Goal: Navigation & Orientation: Find specific page/section

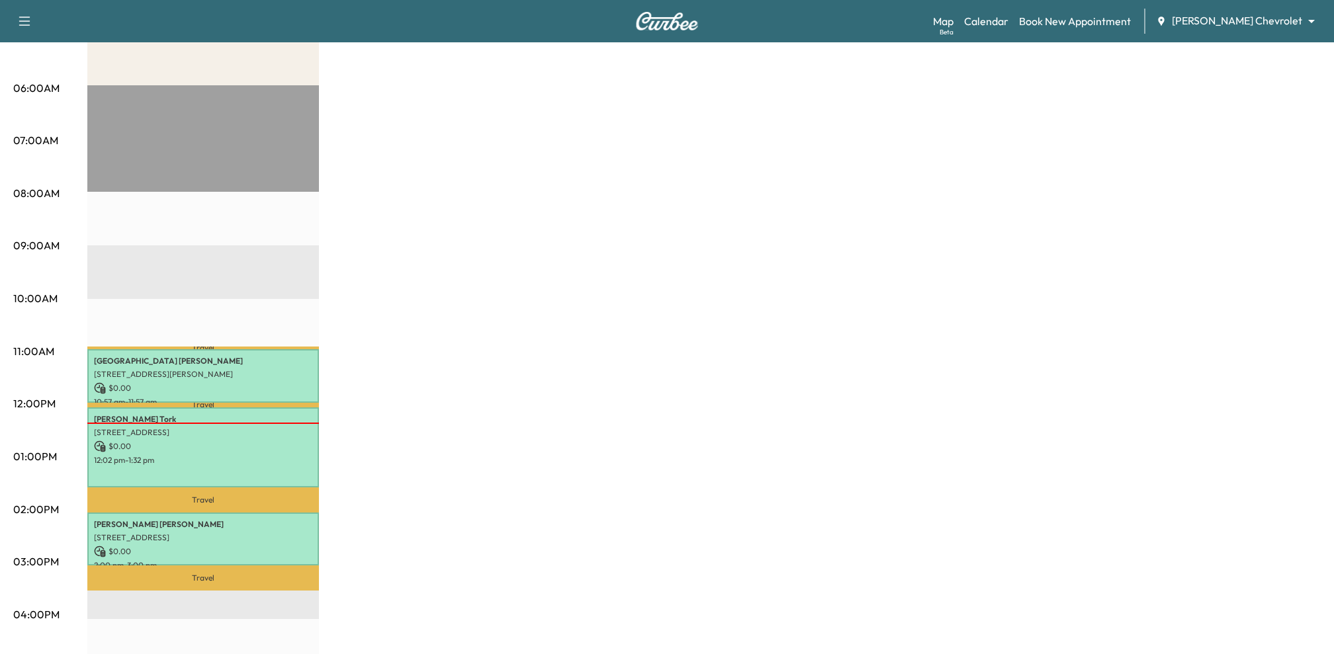
scroll to position [228, 0]
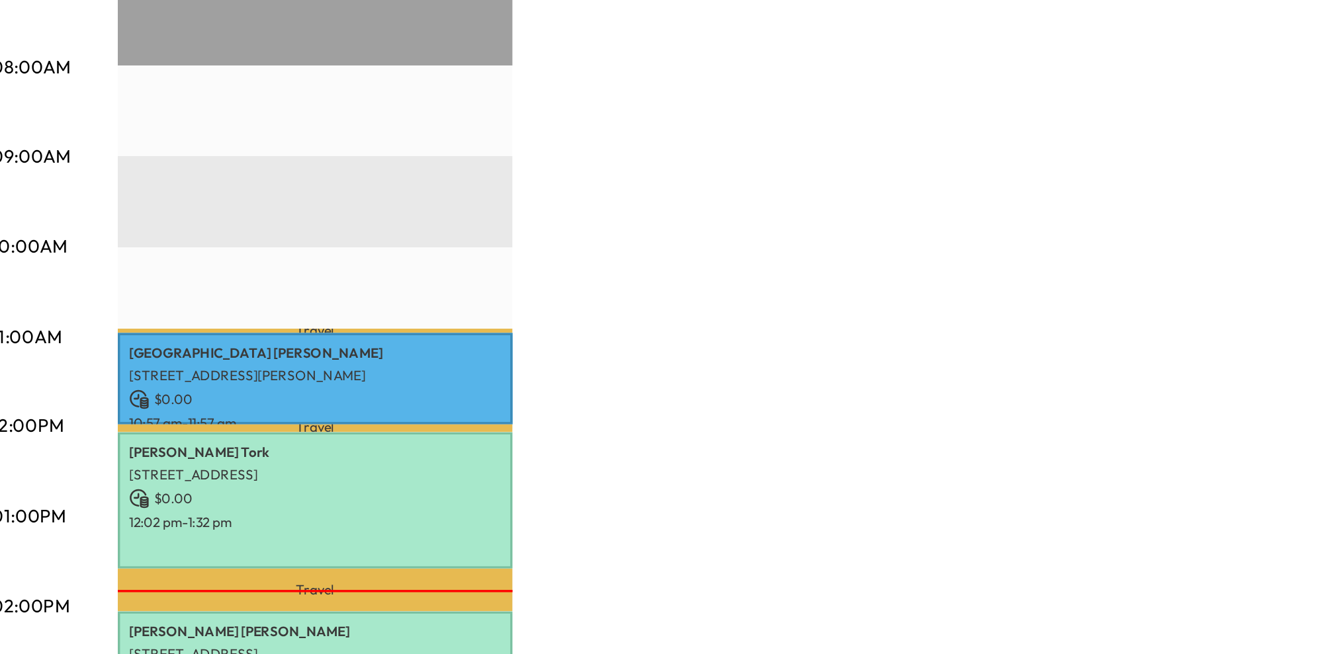
scroll to position [228, 0]
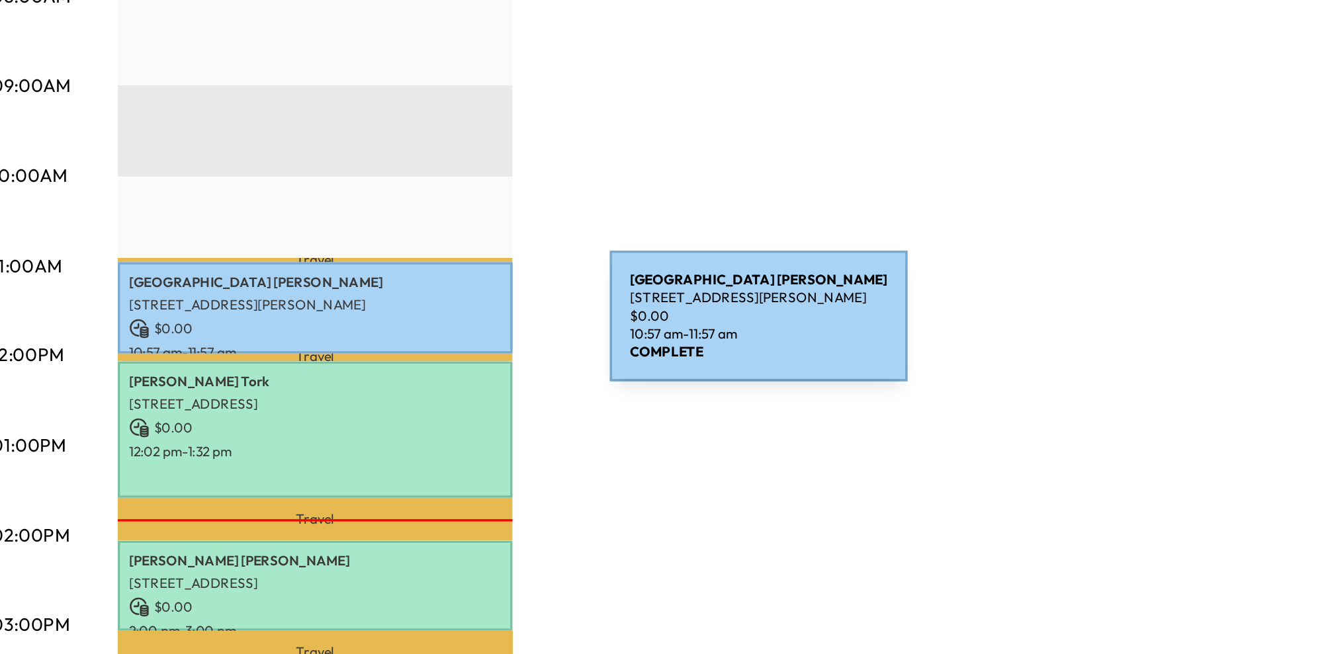
click at [277, 386] on p "$ 0.00" at bounding box center [203, 385] width 218 height 12
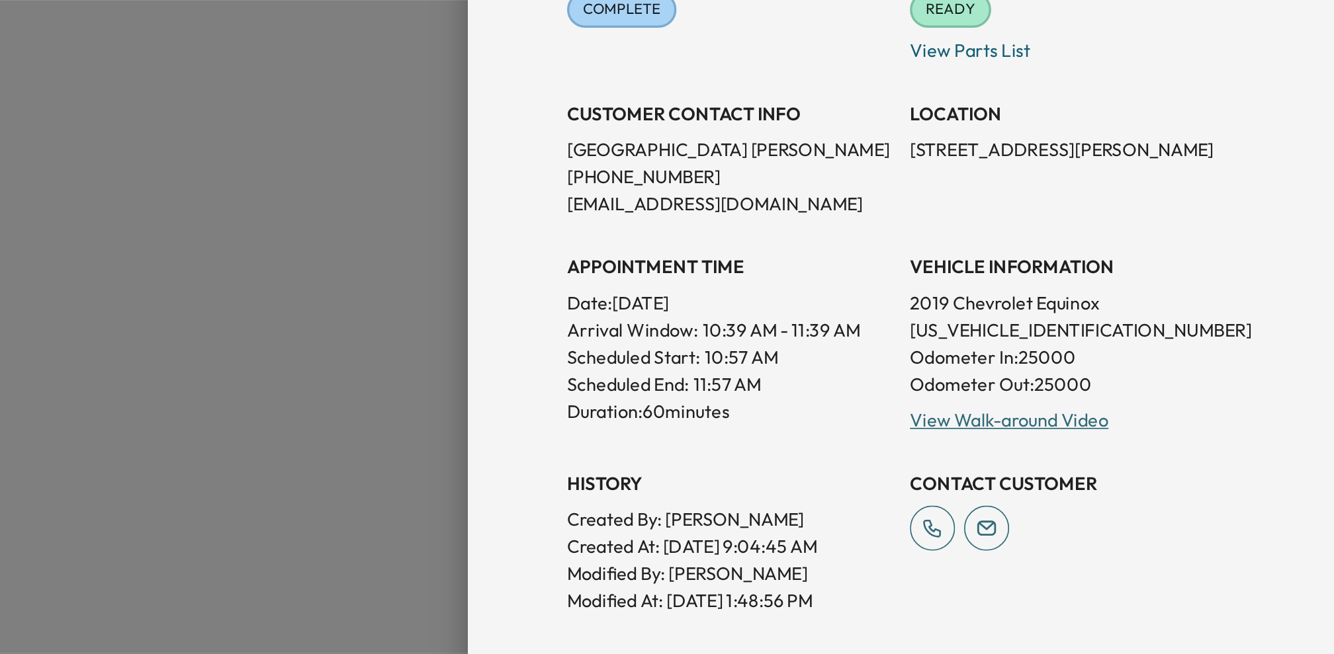
scroll to position [136, 0]
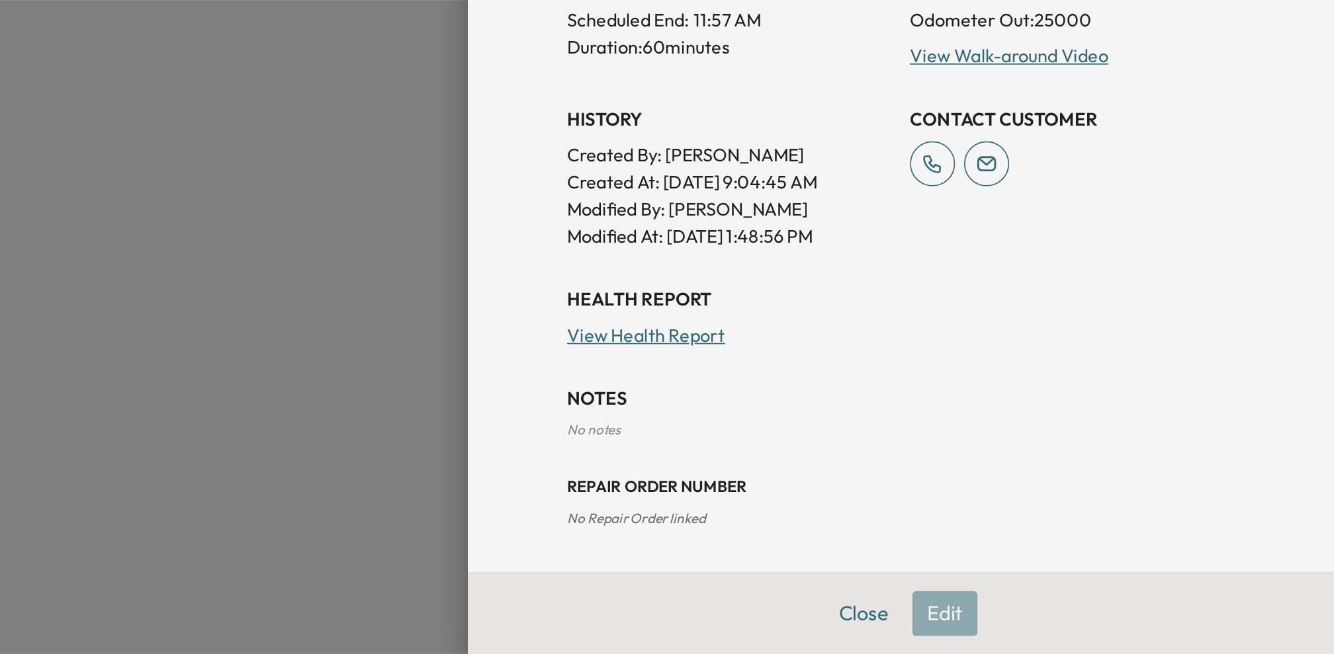
click at [1109, 626] on div "Close Edit" at bounding box center [1080, 630] width 508 height 48
click at [1107, 630] on div "Close Edit" at bounding box center [1080, 630] width 508 height 48
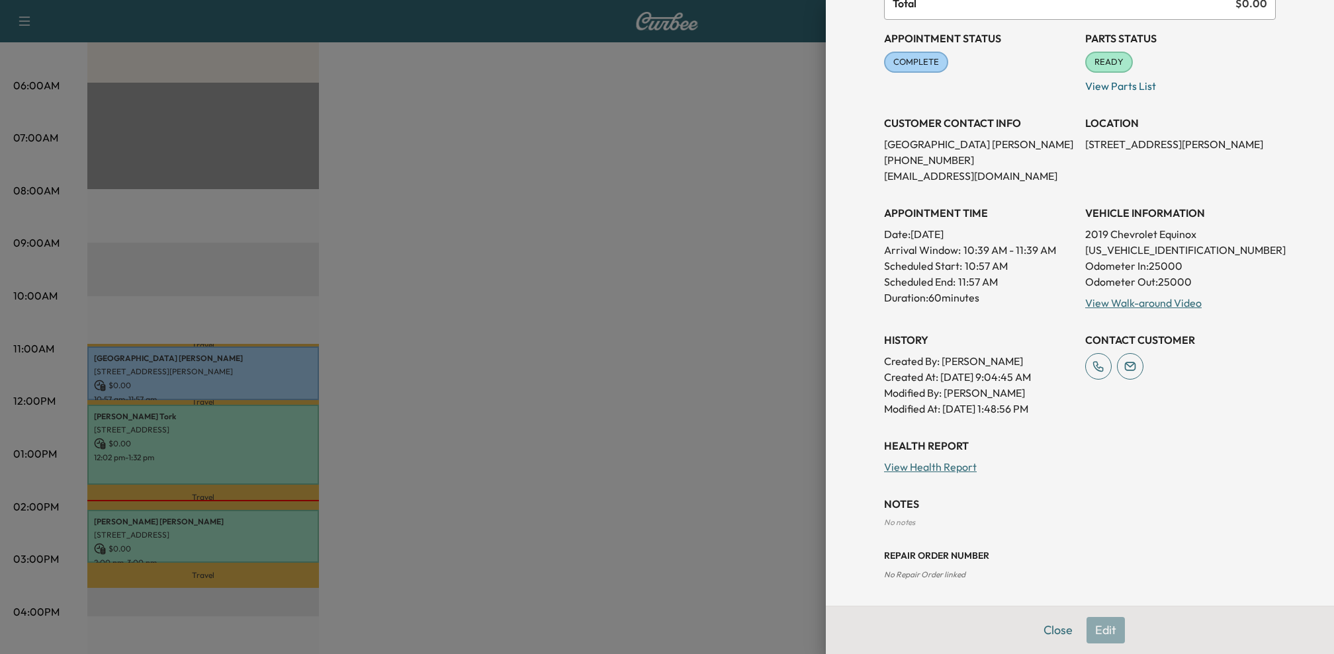
scroll to position [0, 0]
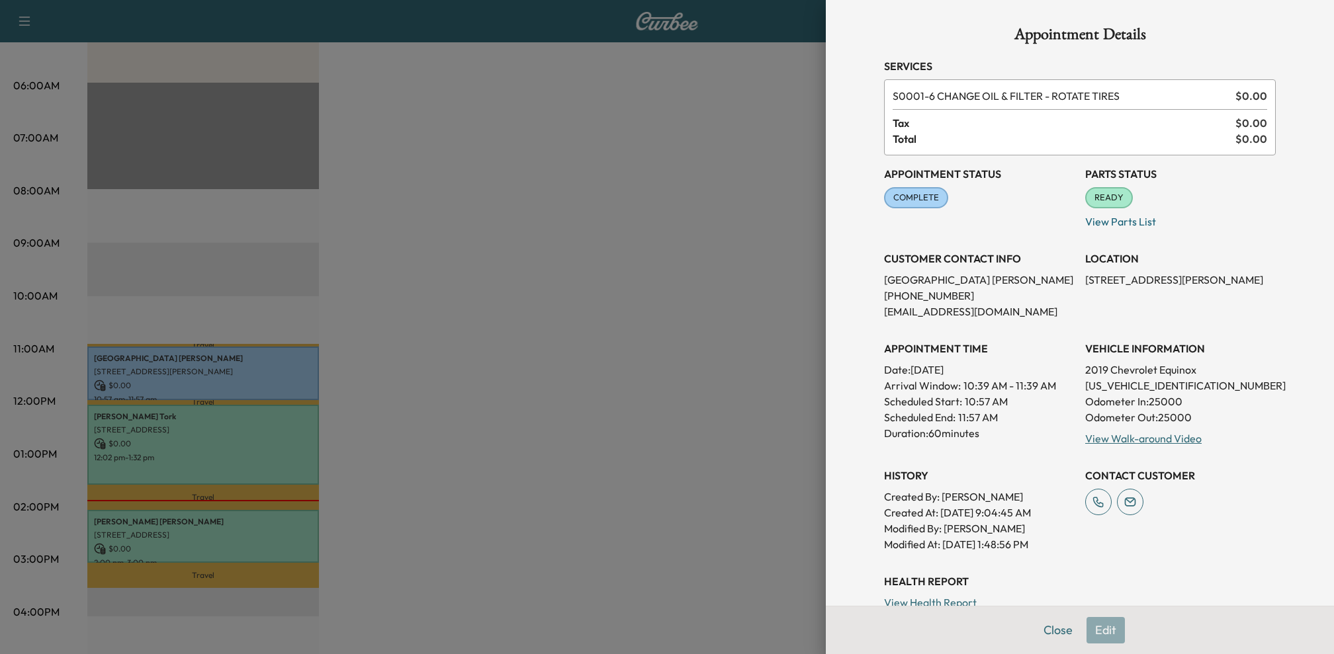
click at [579, 250] on div at bounding box center [667, 327] width 1334 height 654
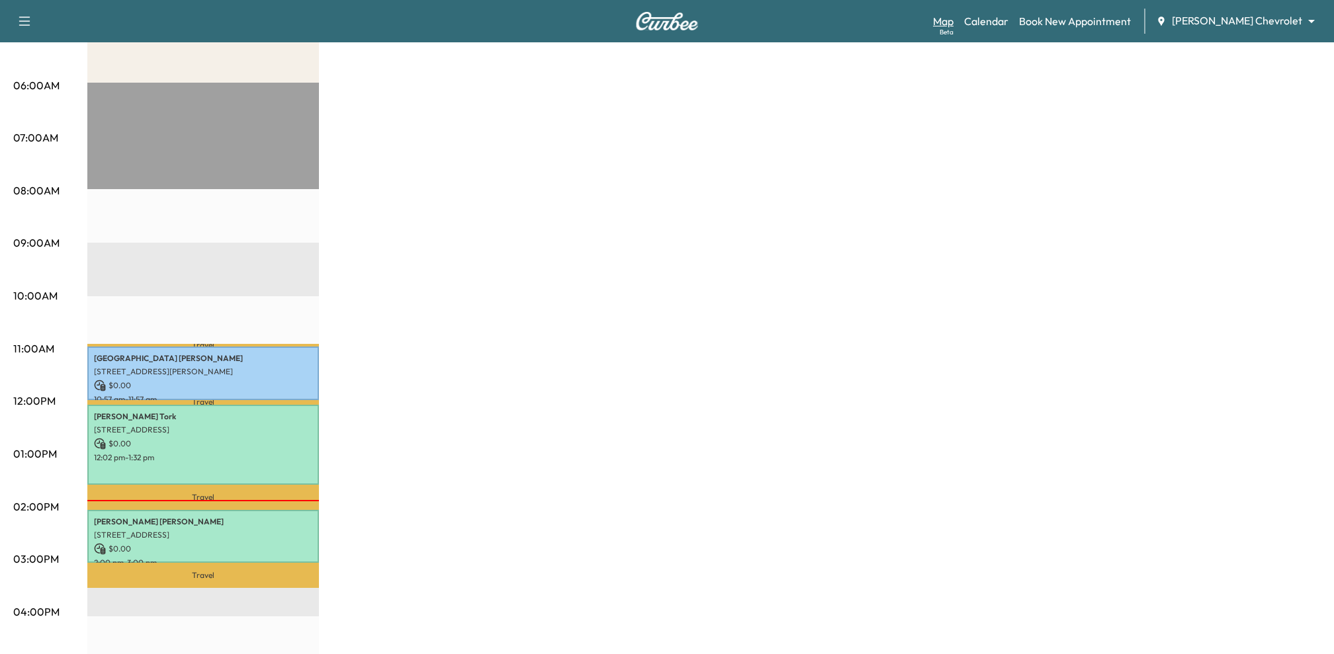
click at [953, 22] on link "Map Beta" at bounding box center [943, 21] width 21 height 16
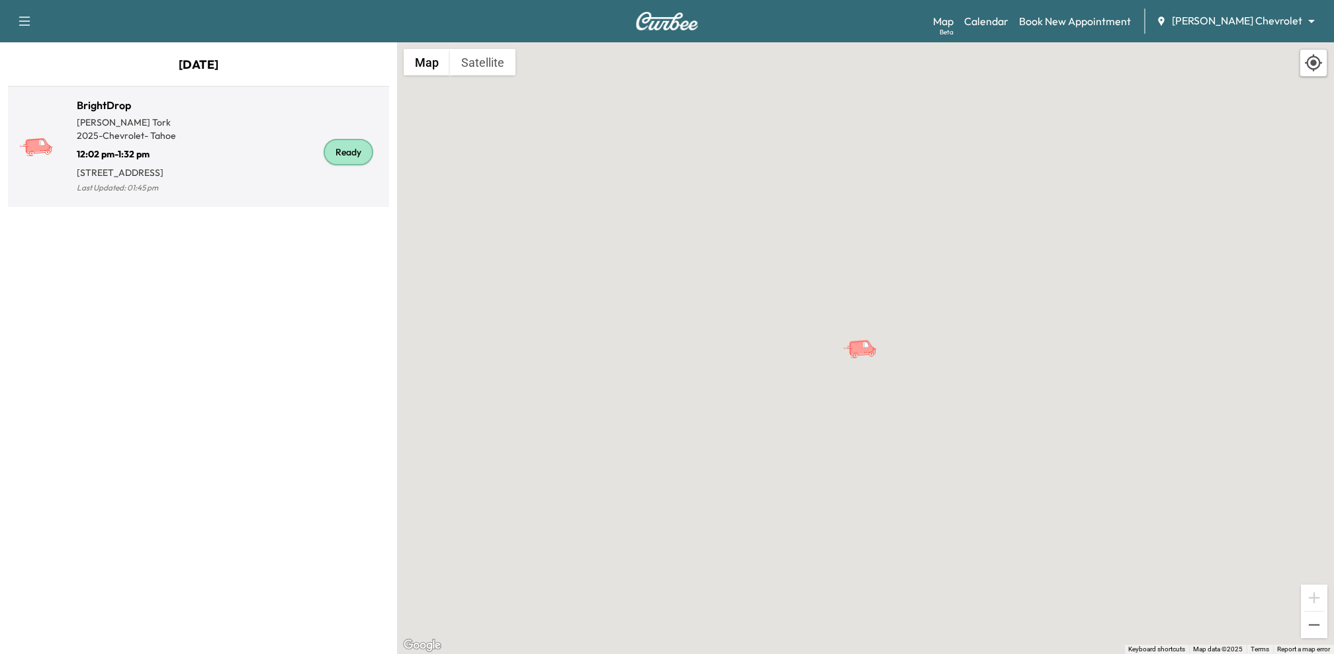
click at [239, 168] on div "Ready" at bounding box center [290, 152] width 185 height 89
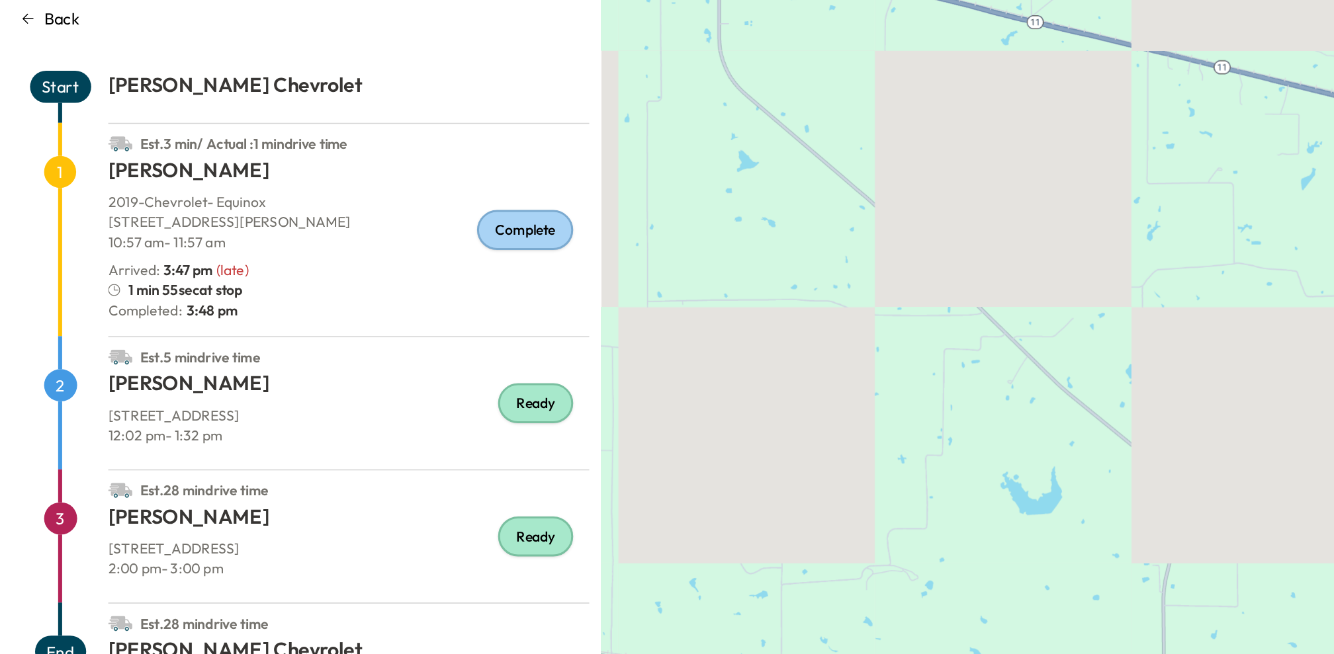
drag, startPoint x: 802, startPoint y: 394, endPoint x: 382, endPoint y: 414, distance: 420.6
click at [384, 414] on div "BrightDrop Back Start [PERSON_NAME] Chevrolet Est. 3 min / Actual : 1 min drive…" at bounding box center [667, 348] width 1334 height 612
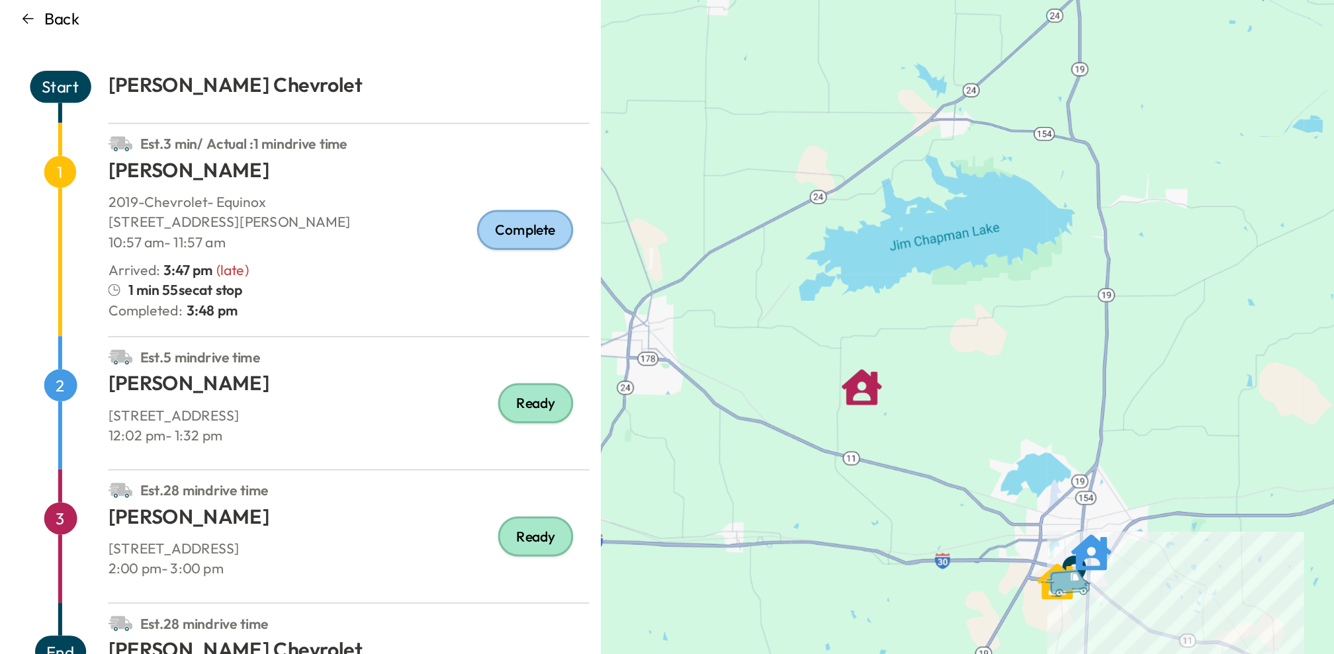
drag, startPoint x: 743, startPoint y: 461, endPoint x: 582, endPoint y: 377, distance: 182.0
click at [582, 377] on div "To activate drag with keyboard, press Alt + Enter. Once in keyboard drag state,…" at bounding box center [865, 348] width 937 height 612
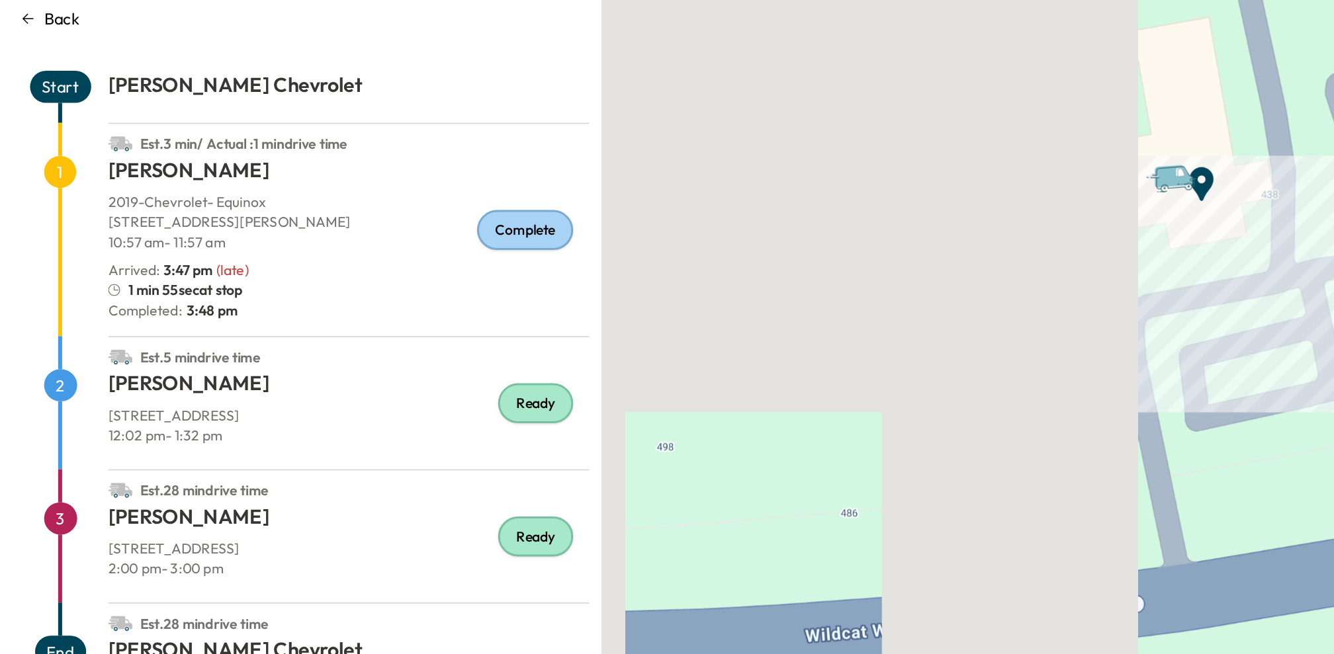
drag, startPoint x: 748, startPoint y: 283, endPoint x: 500, endPoint y: 363, distance: 260.0
click at [500, 363] on div "To activate drag with keyboard, press Alt + Enter. Once in keyboard drag state,…" at bounding box center [865, 348] width 937 height 612
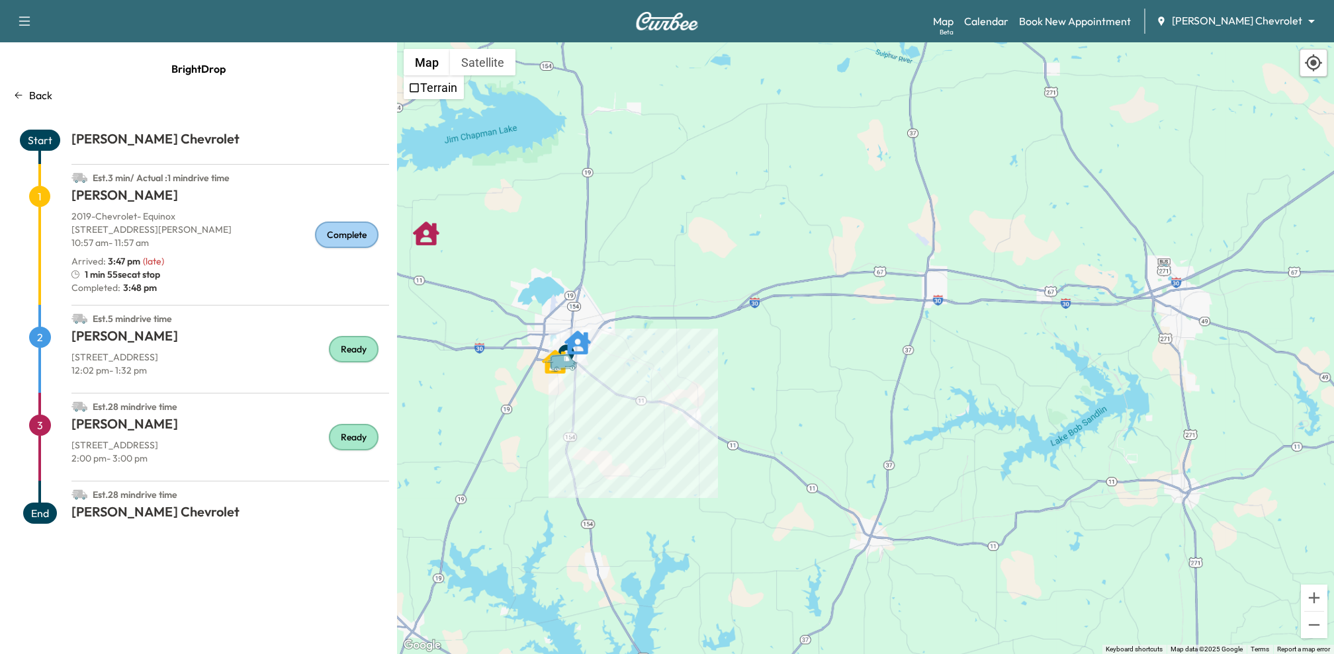
click at [656, 34] on div "Support Log Out Map Beta Calendar Book New Appointment [PERSON_NAME] Chevrolet …" at bounding box center [667, 21] width 1334 height 42
click at [662, 21] on img at bounding box center [667, 21] width 64 height 19
